Goal: Find specific page/section: Find specific page/section

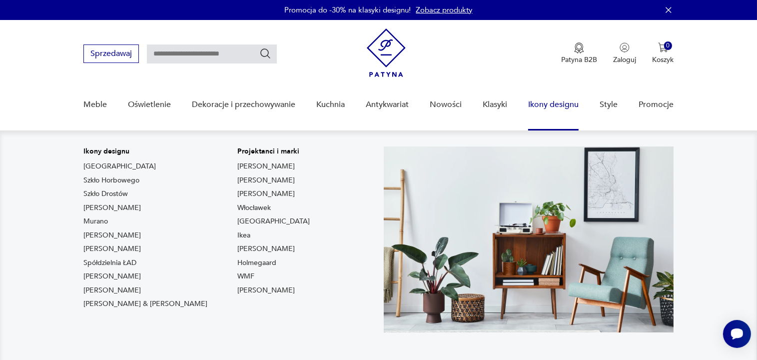
click at [575, 105] on link "Ikony designu" at bounding box center [553, 104] width 50 height 38
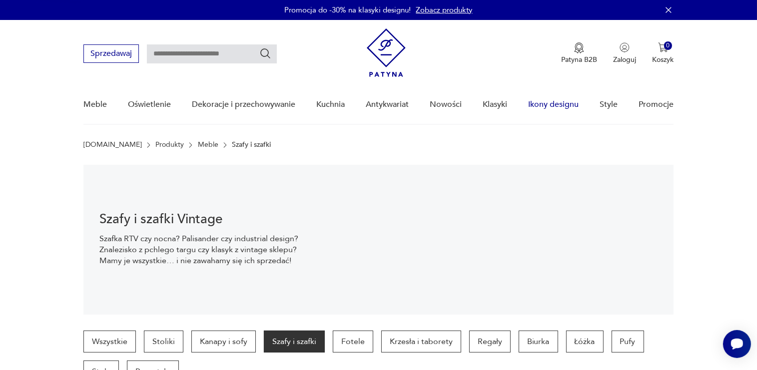
click at [543, 105] on link "Ikony designu" at bounding box center [553, 104] width 50 height 38
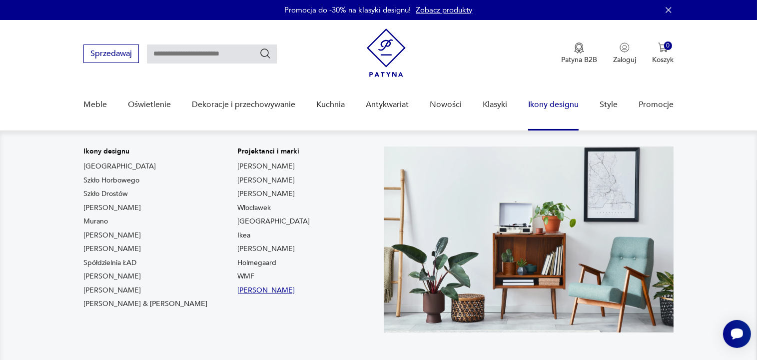
click at [237, 290] on link "[PERSON_NAME]" at bounding box center [265, 290] width 57 height 10
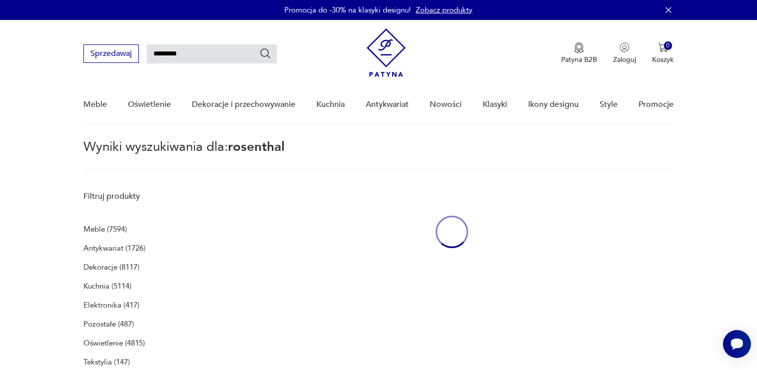
type input "*********"
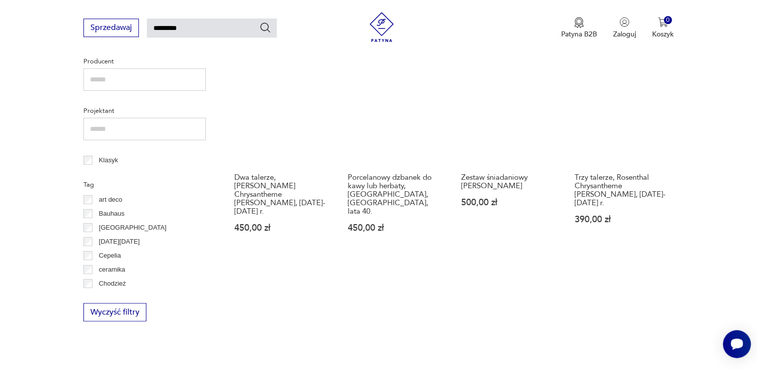
scroll to position [710, 0]
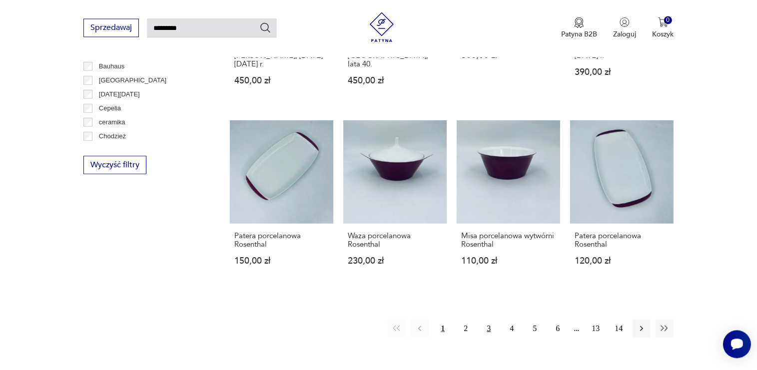
click at [483, 319] on button "3" at bounding box center [489, 328] width 18 height 18
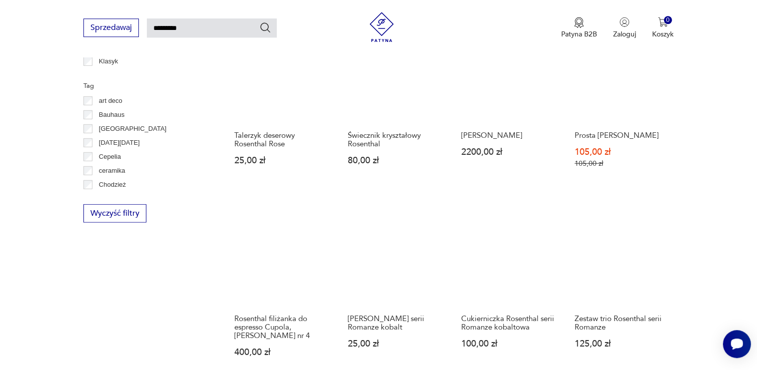
scroll to position [668, 0]
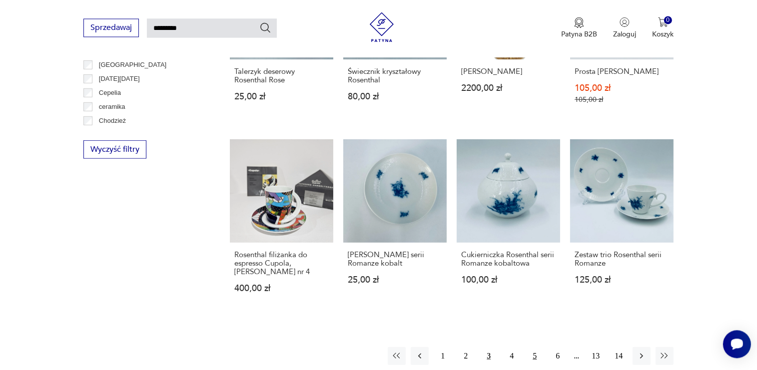
click at [539, 347] on button "5" at bounding box center [535, 356] width 18 height 18
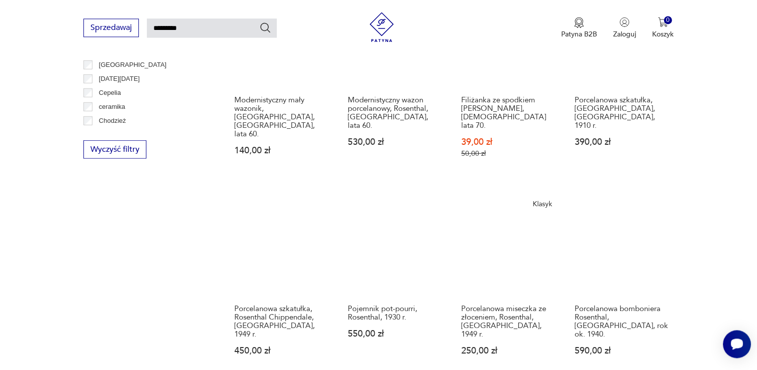
scroll to position [880, 0]
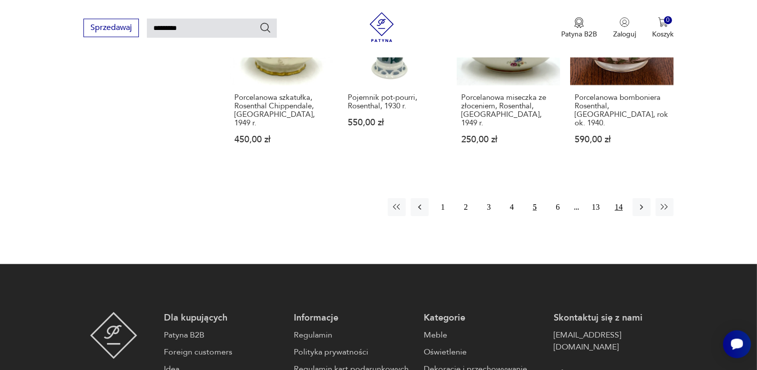
click at [621, 198] on button "14" at bounding box center [619, 207] width 18 height 18
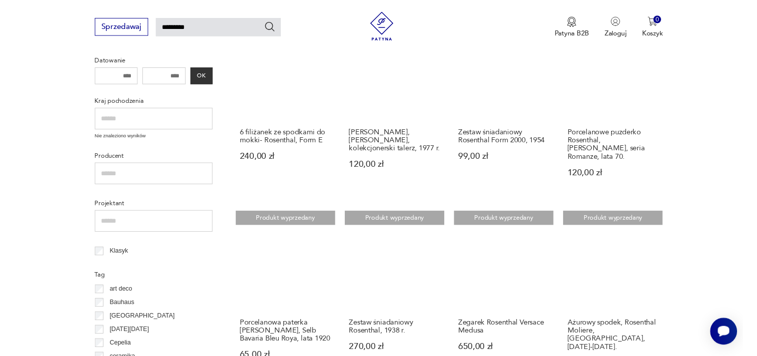
scroll to position [616, 0]
